Goal: Transaction & Acquisition: Subscribe to service/newsletter

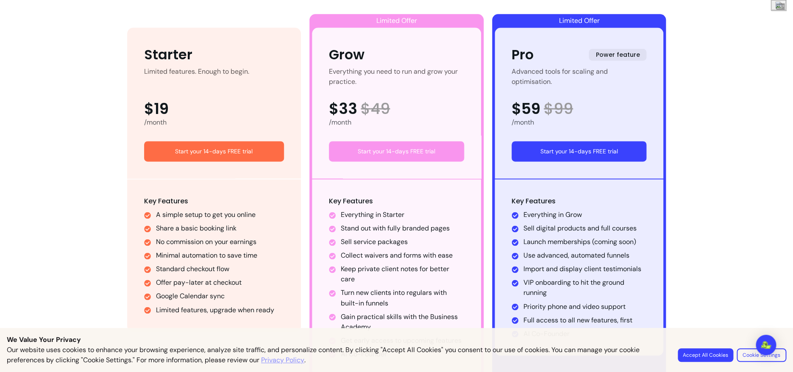
scroll to position [525, 0]
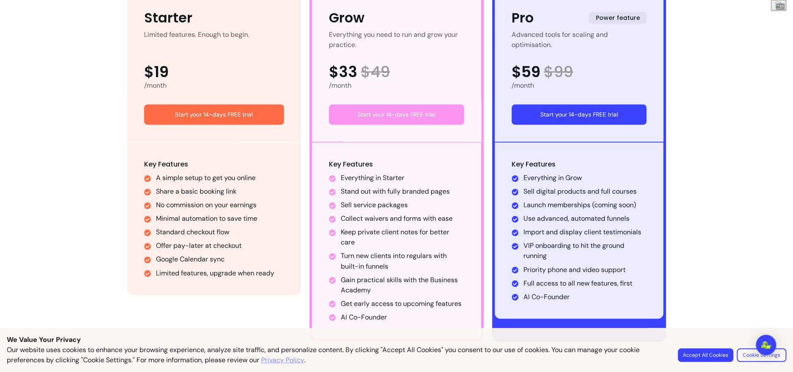
drag, startPoint x: 424, startPoint y: 236, endPoint x: 431, endPoint y: 306, distance: 70.3
click at [431, 306] on ul "Everything in Starter Stand out with fully branded pages Sell service packages …" at bounding box center [396, 247] width 135 height 149
click at [406, 239] on li "Keep private client notes for better care" at bounding box center [402, 237] width 123 height 20
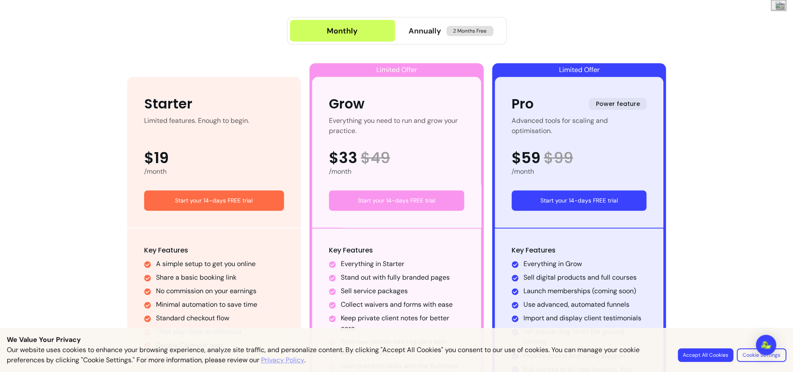
scroll to position [365, 0]
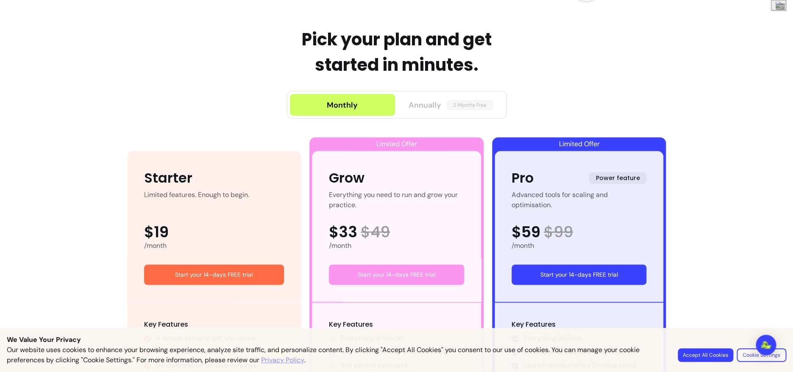
click at [436, 105] on span "Annually" at bounding box center [425, 105] width 33 height 12
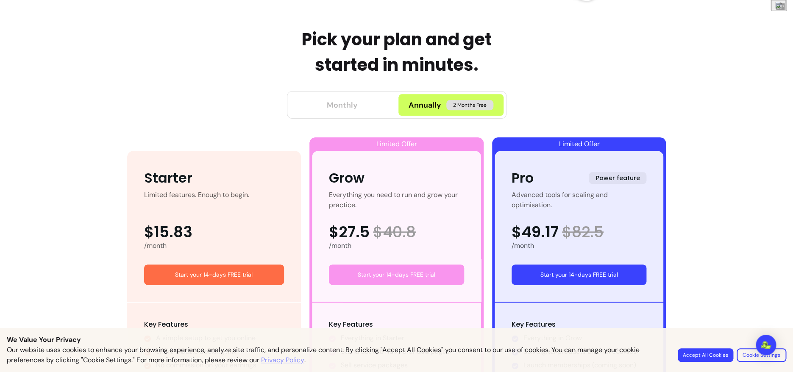
click at [372, 100] on button "Monthly" at bounding box center [342, 105] width 105 height 22
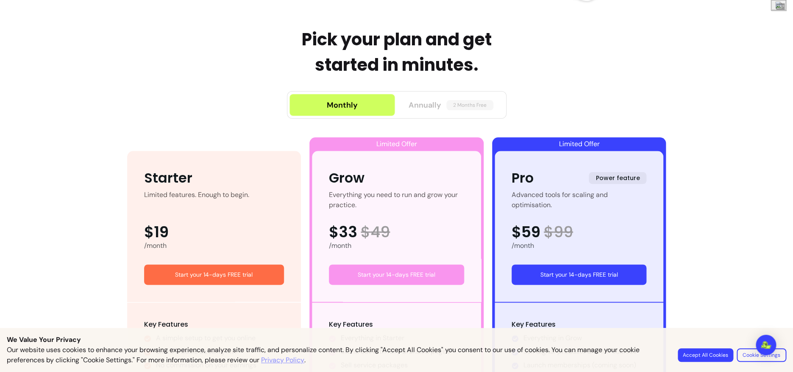
click at [416, 102] on span "Annually" at bounding box center [425, 105] width 33 height 12
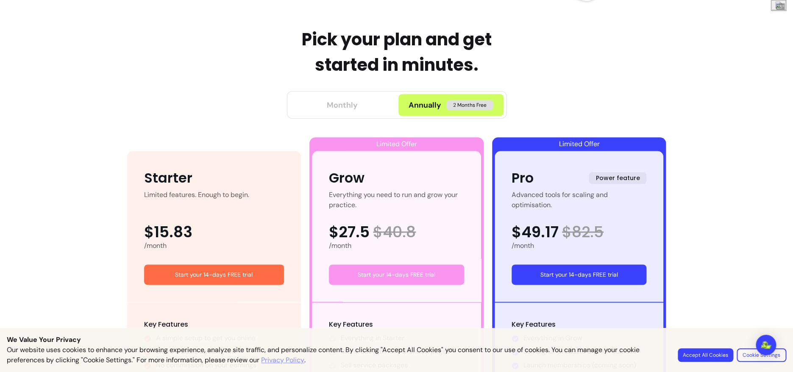
click at [365, 103] on button "Monthly" at bounding box center [342, 105] width 105 height 22
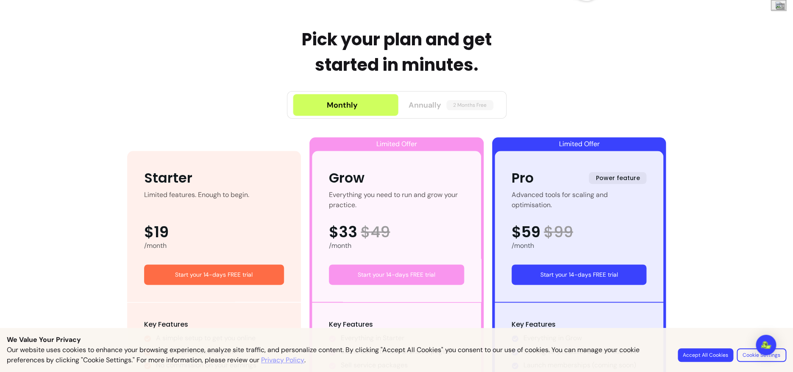
click at [435, 106] on button "Annually 2 Months Free" at bounding box center [450, 105] width 105 height 22
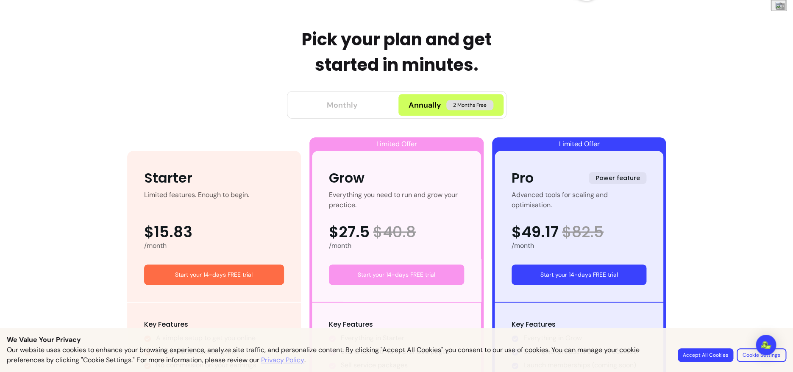
click at [374, 106] on button "Monthly" at bounding box center [342, 105] width 105 height 22
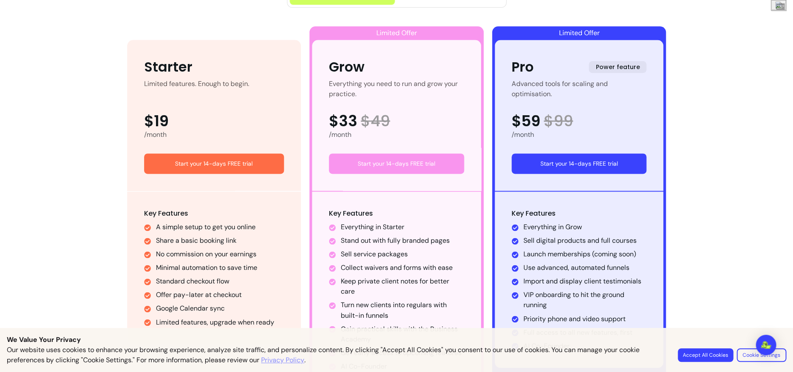
scroll to position [561, 0]
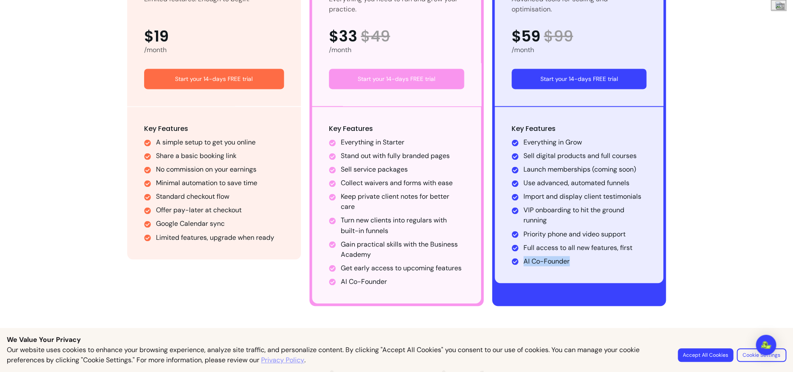
drag, startPoint x: 592, startPoint y: 264, endPoint x: 625, endPoint y: 249, distance: 36.0
click at [625, 249] on div "Key Features Everything in Grow Sell digital products and full courses Launch m…" at bounding box center [579, 195] width 169 height 176
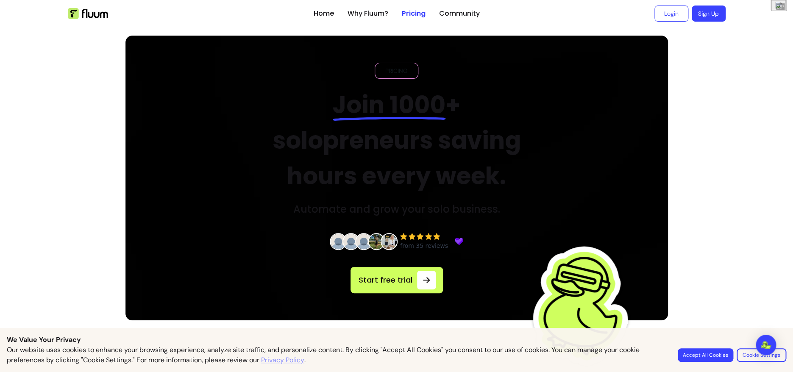
scroll to position [0, 0]
click at [321, 17] on link "Home" at bounding box center [324, 13] width 20 height 10
